Goal: Transaction & Acquisition: Download file/media

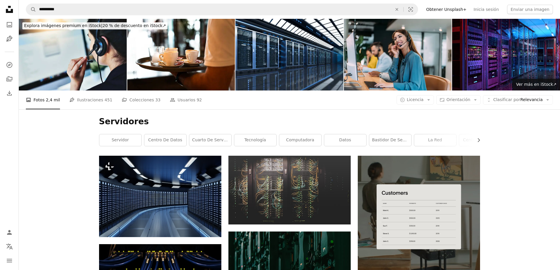
scroll to position [1059, 0]
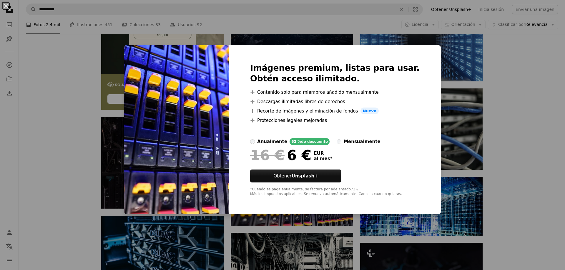
click at [464, 115] on div "An X shape Imágenes premium, listas para usar. Obtén acceso ilimitado. A plus s…" at bounding box center [282, 135] width 565 height 270
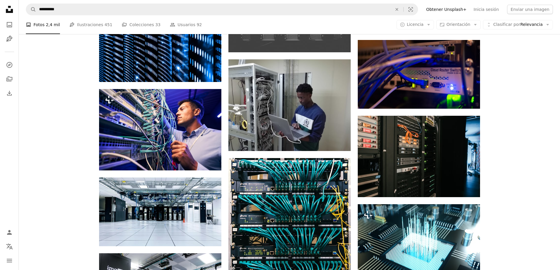
scroll to position [530, 0]
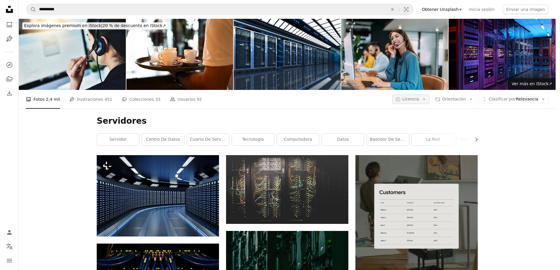
click at [420, 97] on span "Licencia" at bounding box center [411, 99] width 17 height 5
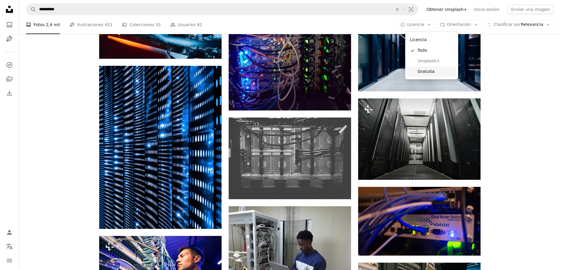
click at [429, 71] on span "Gratuita" at bounding box center [435, 72] width 36 height 6
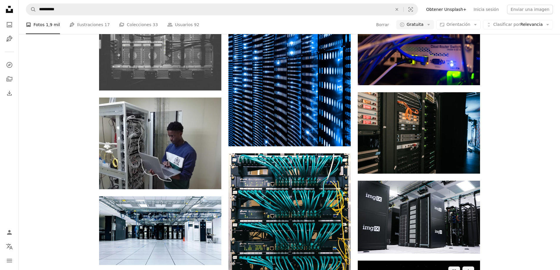
scroll to position [824, 0]
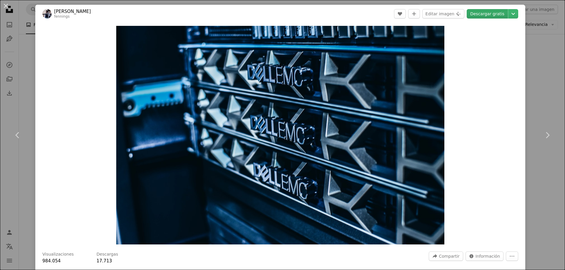
click at [494, 15] on link "Descargar gratis" at bounding box center [487, 13] width 41 height 9
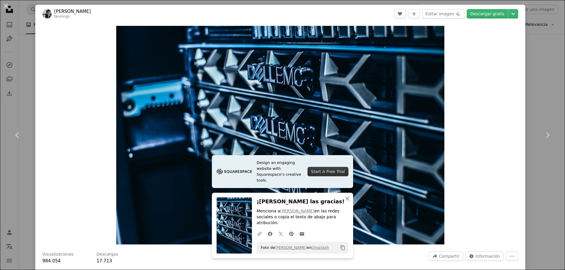
click at [540, 44] on div "An X shape Chevron left Chevron right [PERSON_NAME] fennings A heart A plus sig…" at bounding box center [282, 135] width 565 height 270
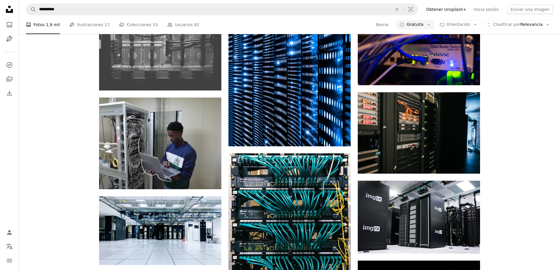
scroll to position [2089, 0]
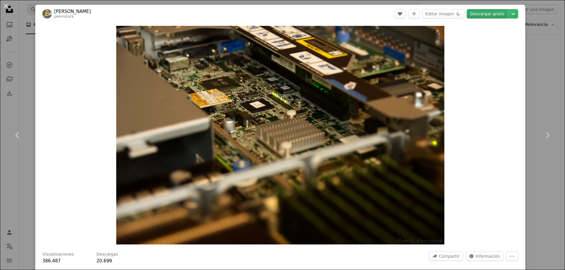
click at [484, 16] on link "Descargar gratis" at bounding box center [487, 13] width 41 height 9
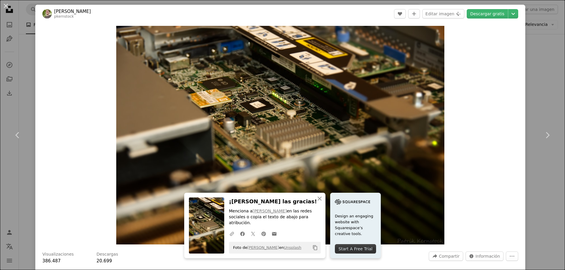
click at [535, 48] on div "An X shape Chevron left Chevron right [PERSON_NAME] pkernstock A heart A plus s…" at bounding box center [282, 135] width 565 height 270
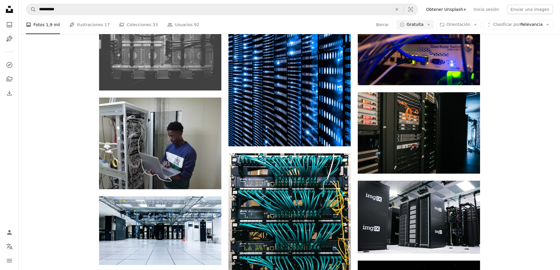
scroll to position [6414, 0]
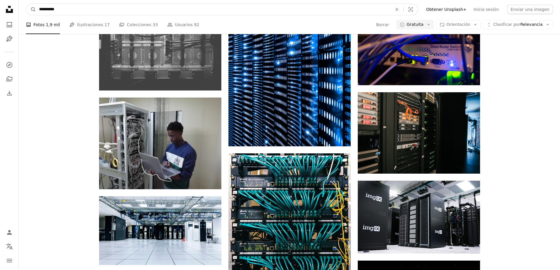
click at [135, 13] on input "**********" at bounding box center [213, 9] width 355 height 11
type input "**********"
click at [26, 4] on button "A magnifying glass" at bounding box center [31, 9] width 10 height 11
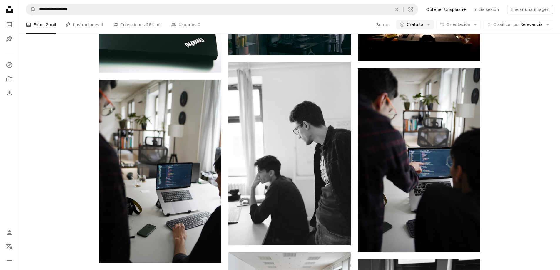
scroll to position [71, 0]
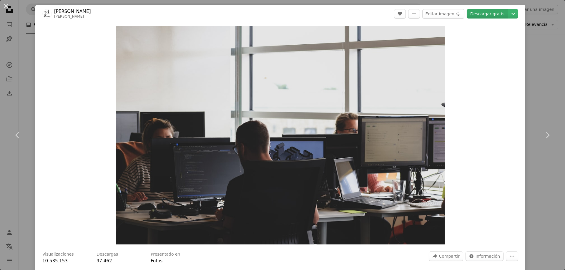
click at [481, 14] on link "Descargar gratis" at bounding box center [487, 13] width 41 height 9
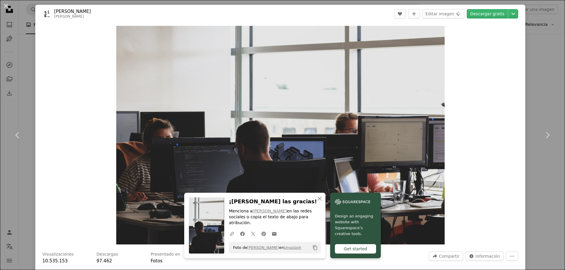
click at [543, 86] on div "An X shape Chevron left Chevron right [PERSON_NAME] A heart A plus sign Editar …" at bounding box center [282, 135] width 565 height 270
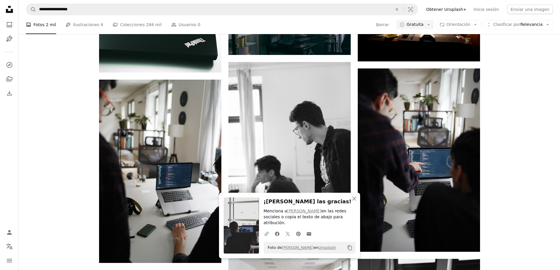
scroll to position [218, 0]
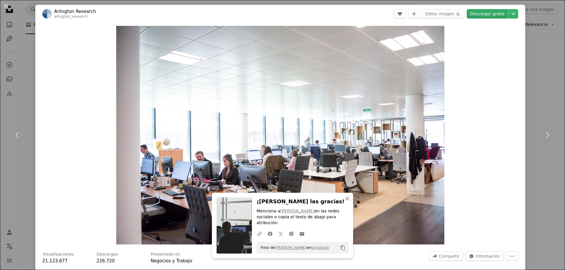
click at [483, 14] on link "Descargar gratis" at bounding box center [487, 13] width 41 height 9
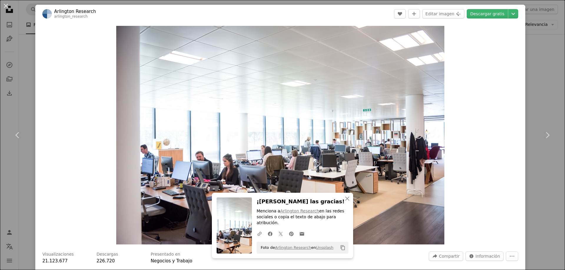
drag, startPoint x: 538, startPoint y: 72, endPoint x: 511, endPoint y: 36, distance: 45.1
click at [538, 72] on div "An X shape Chevron left Chevron right Arlington Research arlington_research A h…" at bounding box center [282, 135] width 565 height 270
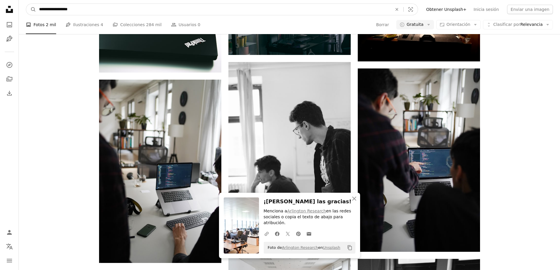
click at [138, 11] on input "**********" at bounding box center [213, 9] width 355 height 11
type input "**********"
click button "A magnifying glass" at bounding box center [31, 9] width 10 height 11
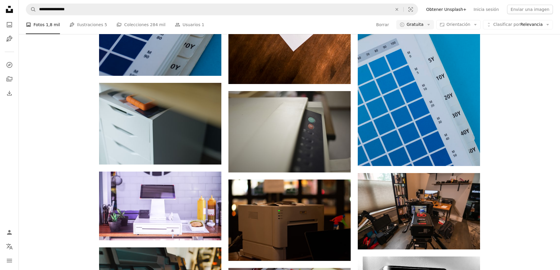
scroll to position [2619, 0]
